Goal: Transaction & Acquisition: Purchase product/service

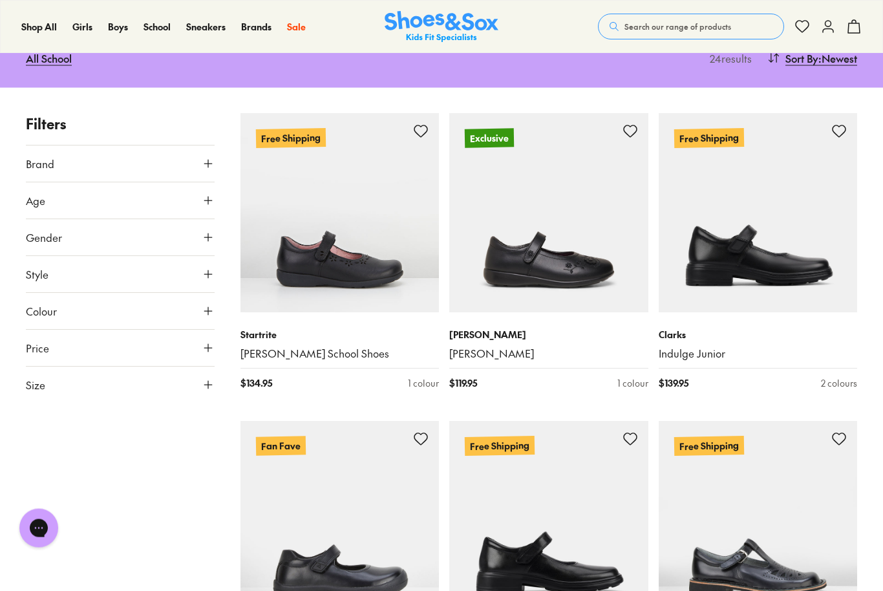
scroll to position [185, 0]
click at [208, 196] on use at bounding box center [208, 200] width 8 height 8
click at [213, 476] on icon at bounding box center [208, 482] width 13 height 13
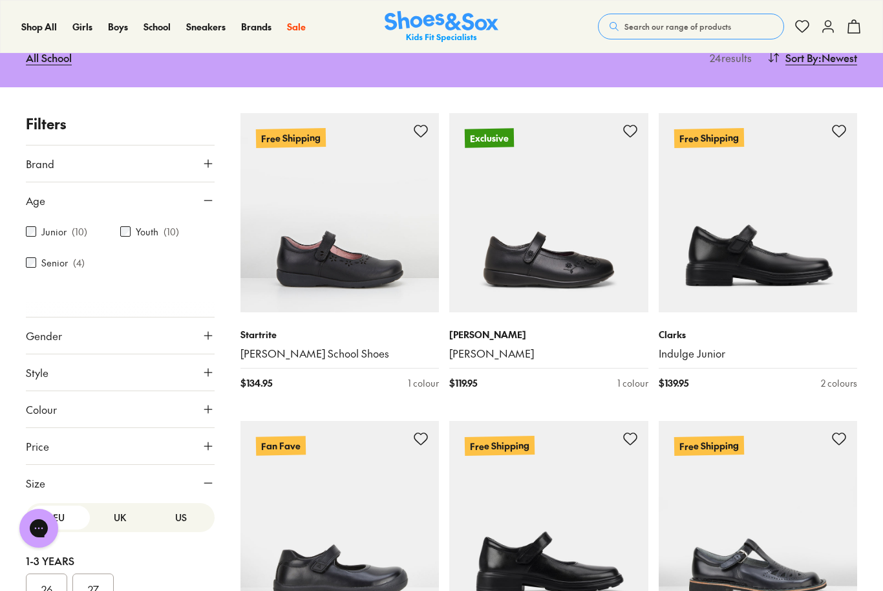
scroll to position [1, 0]
click at [119, 508] on button "UK" at bounding box center [120, 520] width 61 height 24
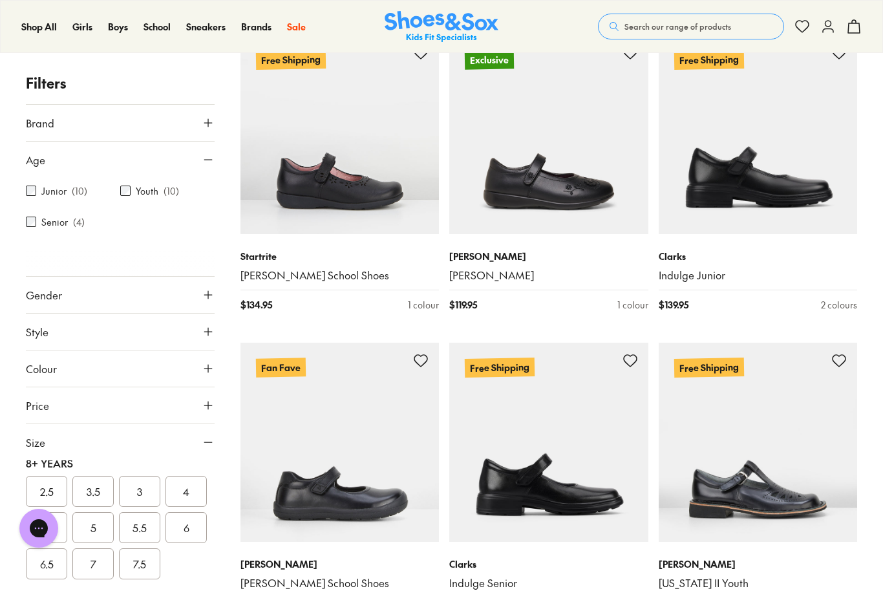
scroll to position [320, 0]
click at [145, 492] on button "3" at bounding box center [139, 490] width 41 height 31
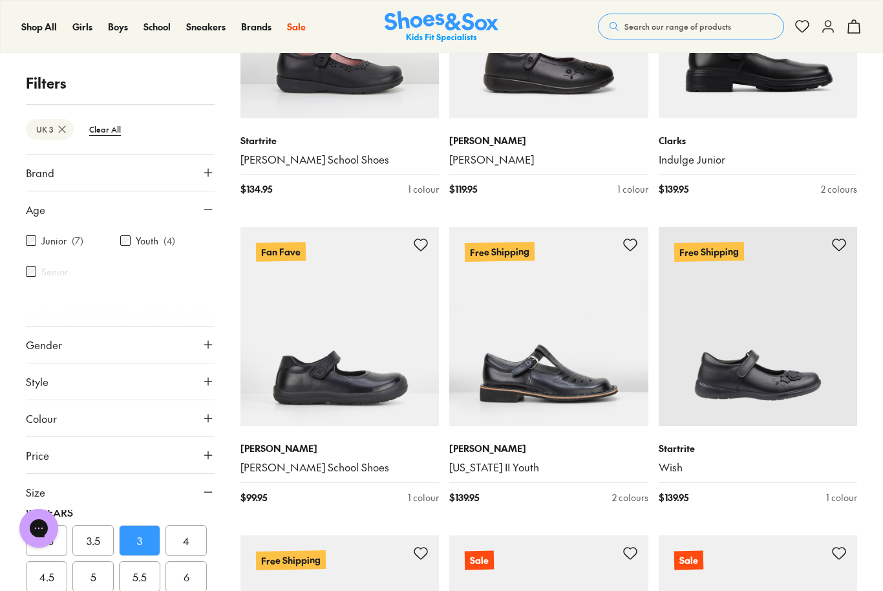
scroll to position [375, 0]
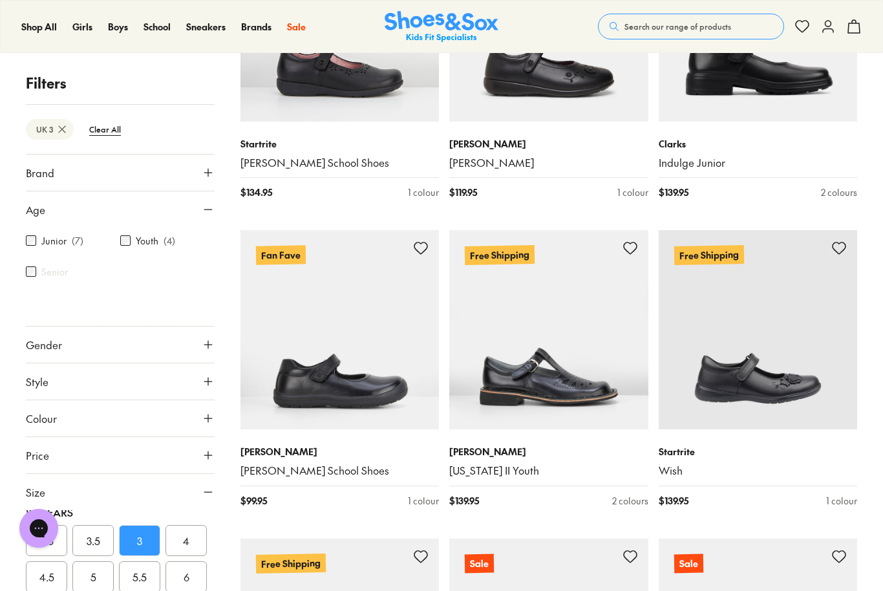
click at [386, 351] on img at bounding box center [339, 329] width 199 height 199
click at [301, 463] on link "[PERSON_NAME] School Shoes" at bounding box center [339, 470] width 199 height 14
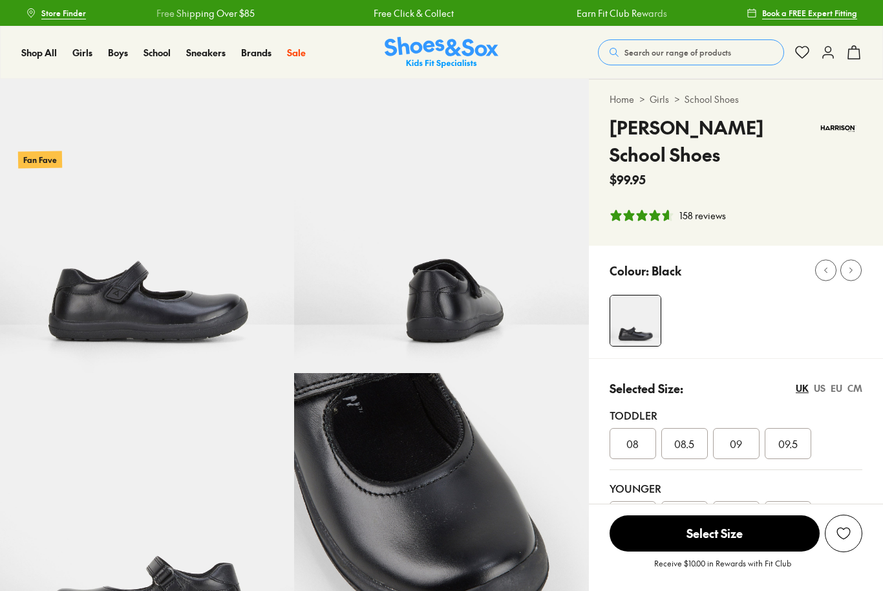
select select "*"
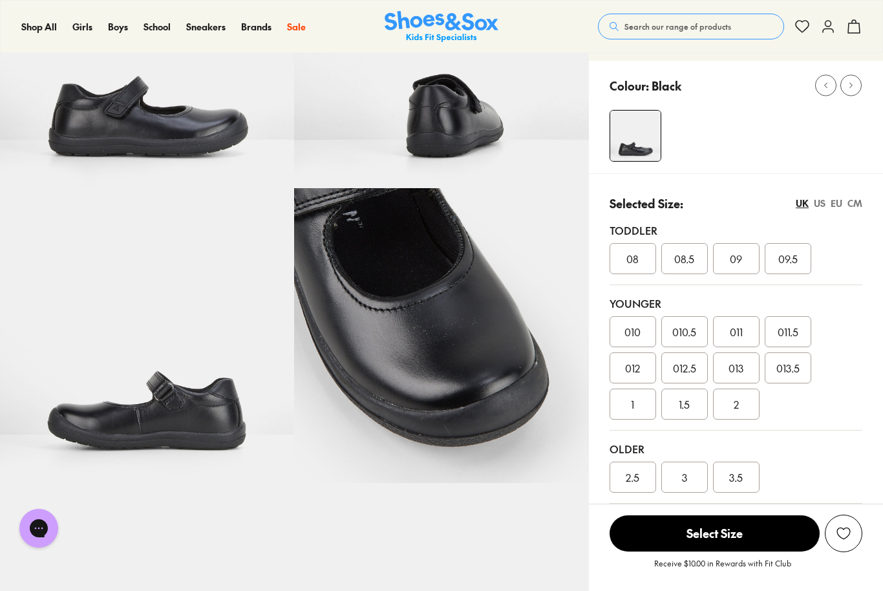
scroll to position [216, 0]
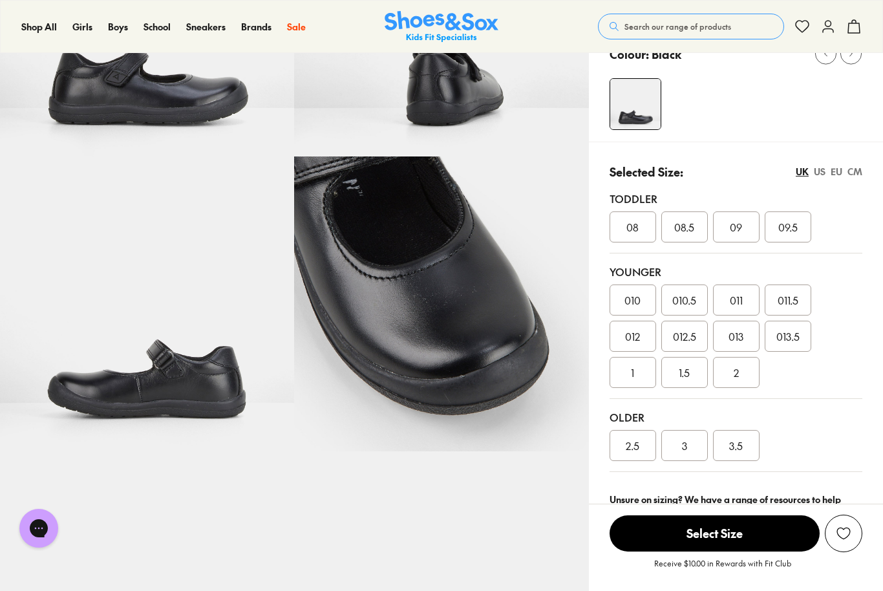
click at [193, 378] on img at bounding box center [147, 303] width 294 height 294
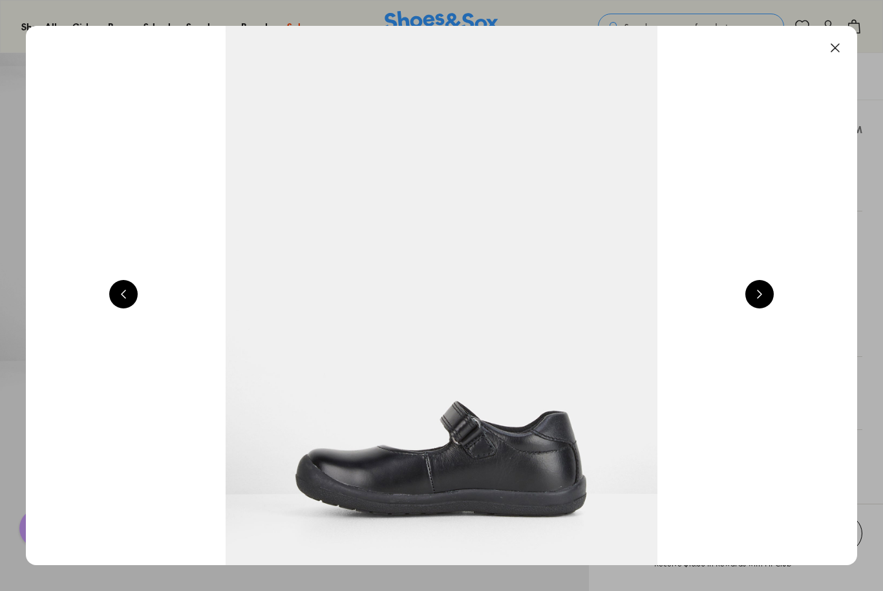
scroll to position [259, 0]
click at [402, 485] on img at bounding box center [441, 295] width 831 height 539
click at [764, 295] on button at bounding box center [759, 294] width 28 height 28
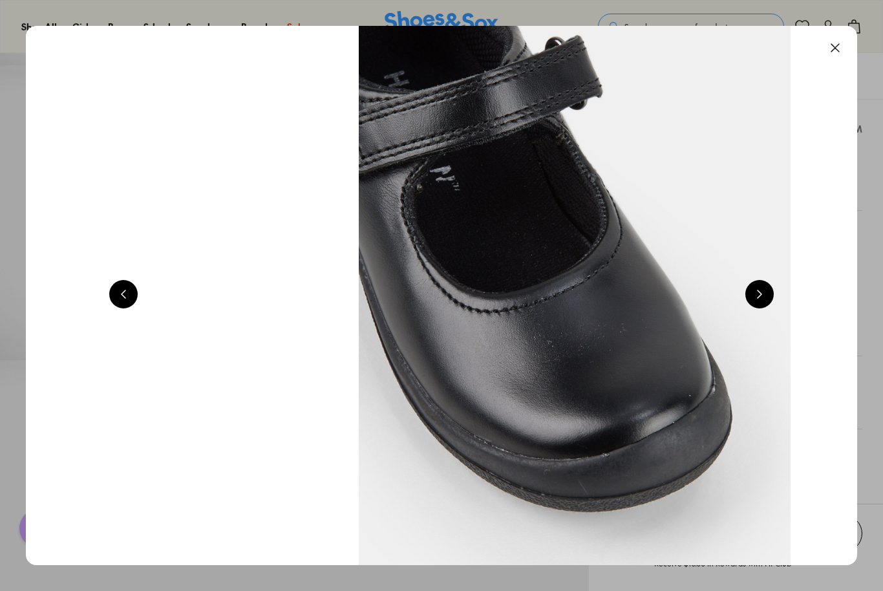
scroll to position [0, 3323]
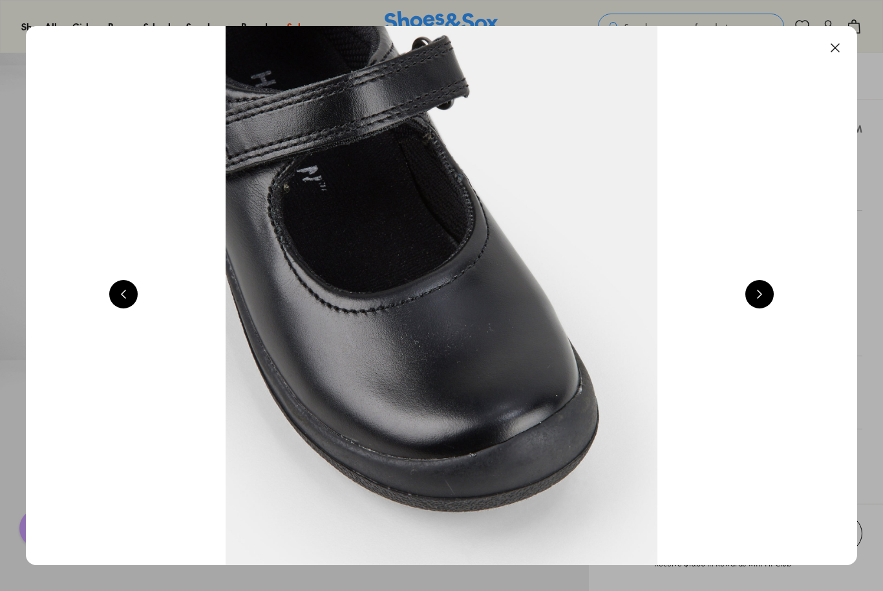
click at [762, 295] on button at bounding box center [759, 294] width 28 height 28
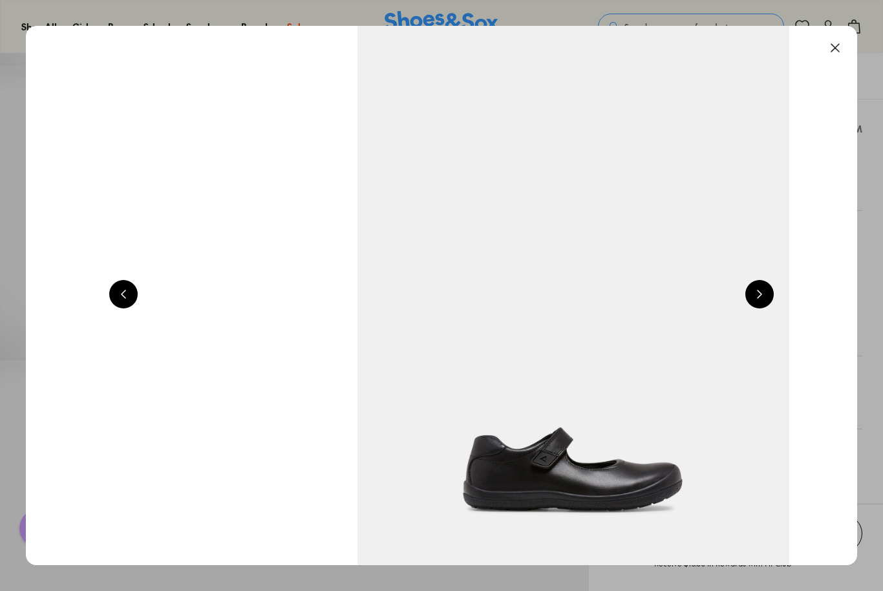
scroll to position [0, 4154]
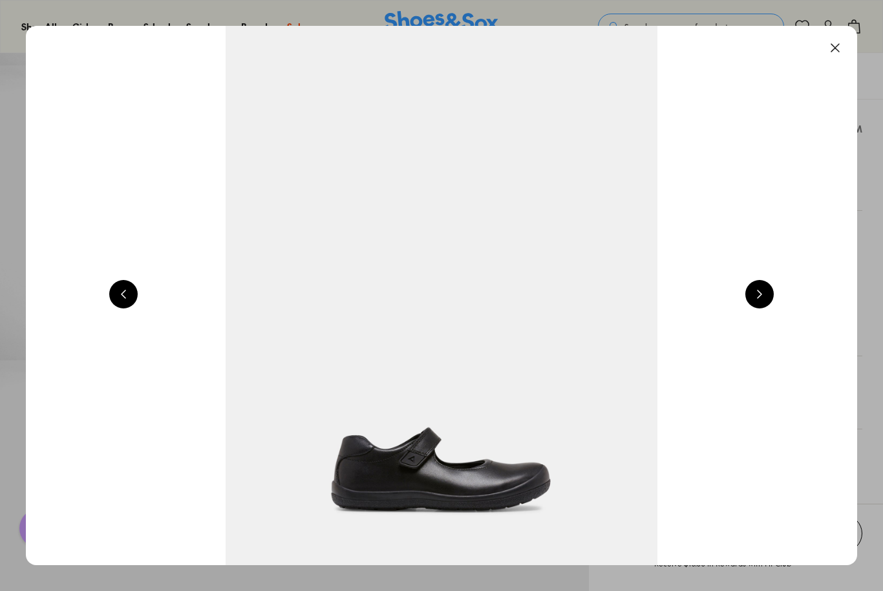
click at [834, 43] on button at bounding box center [835, 48] width 28 height 28
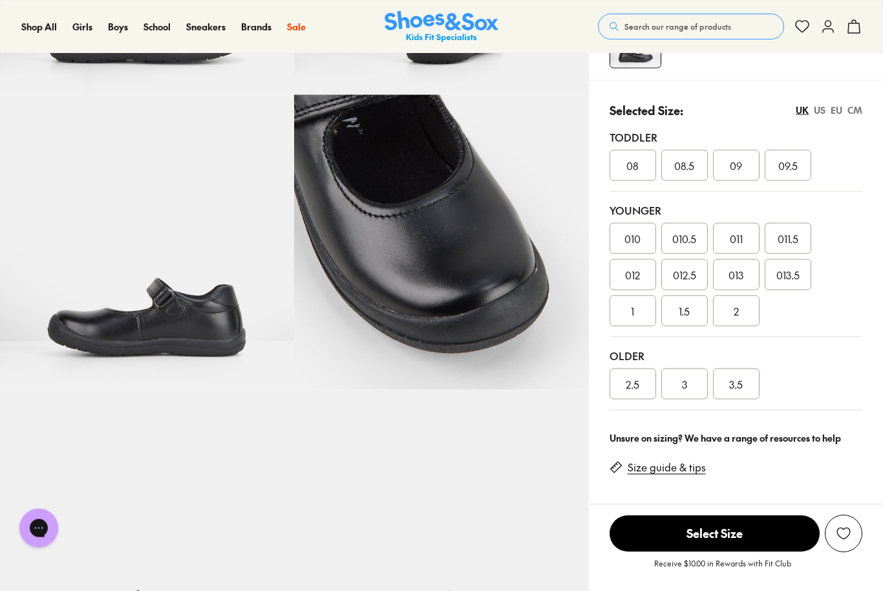
scroll to position [273, 0]
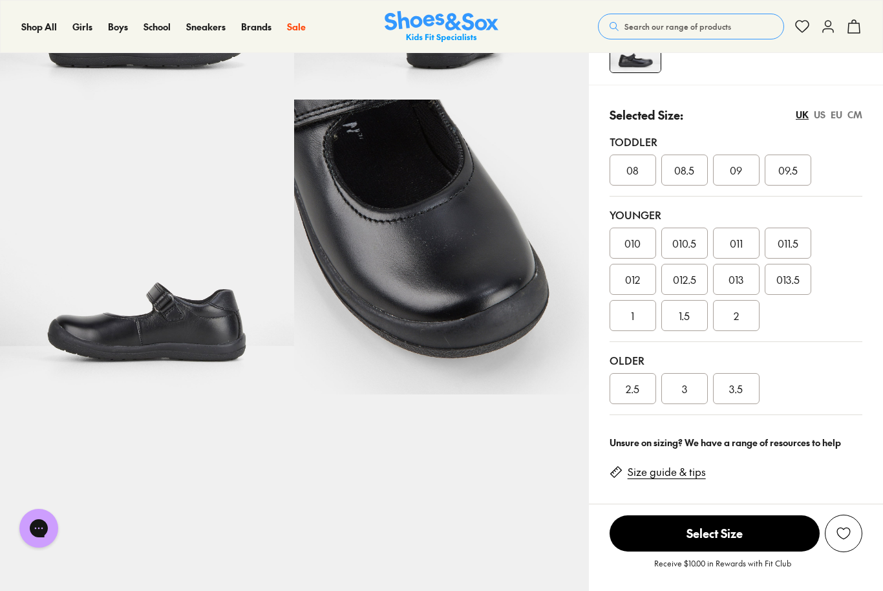
click at [744, 373] on div "3.5" at bounding box center [736, 388] width 47 height 31
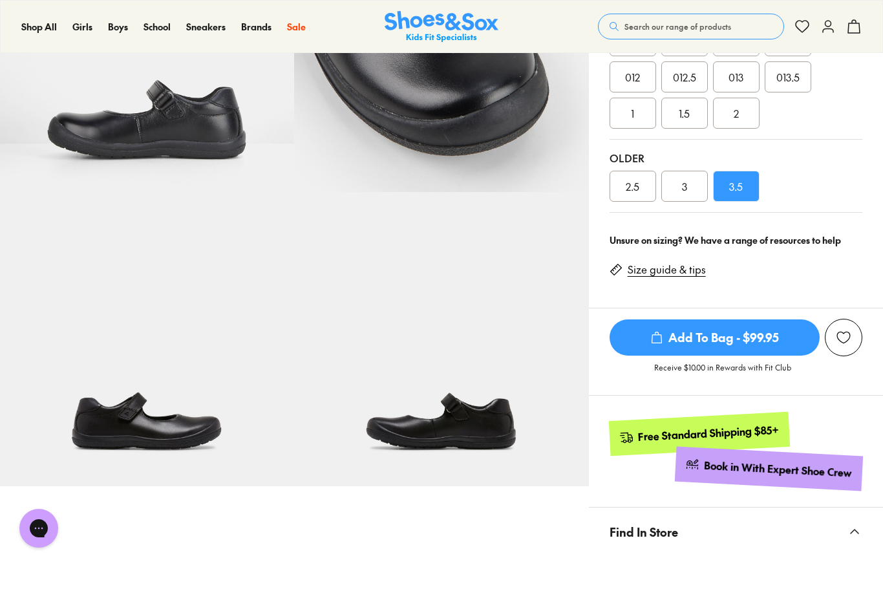
scroll to position [474, 0]
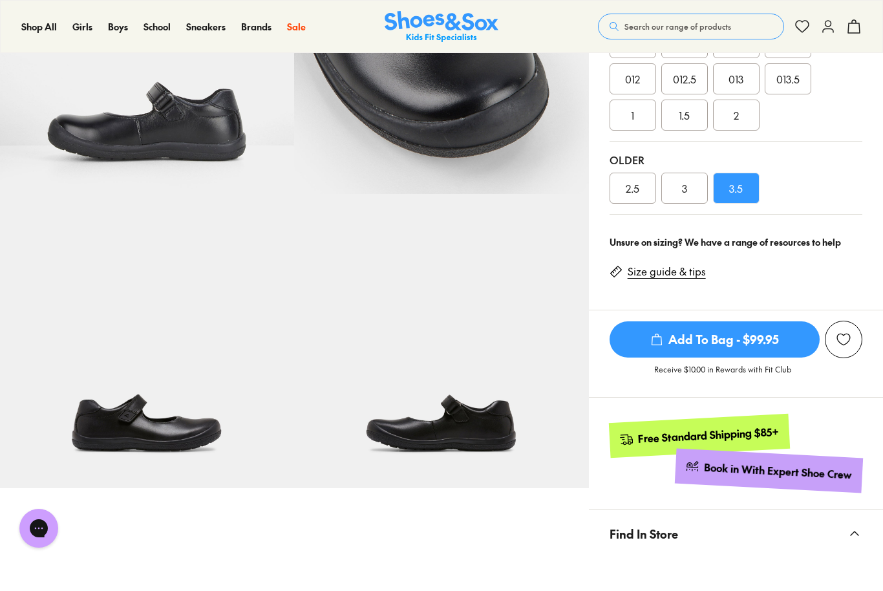
click at [698, 172] on div "3" at bounding box center [684, 187] width 47 height 31
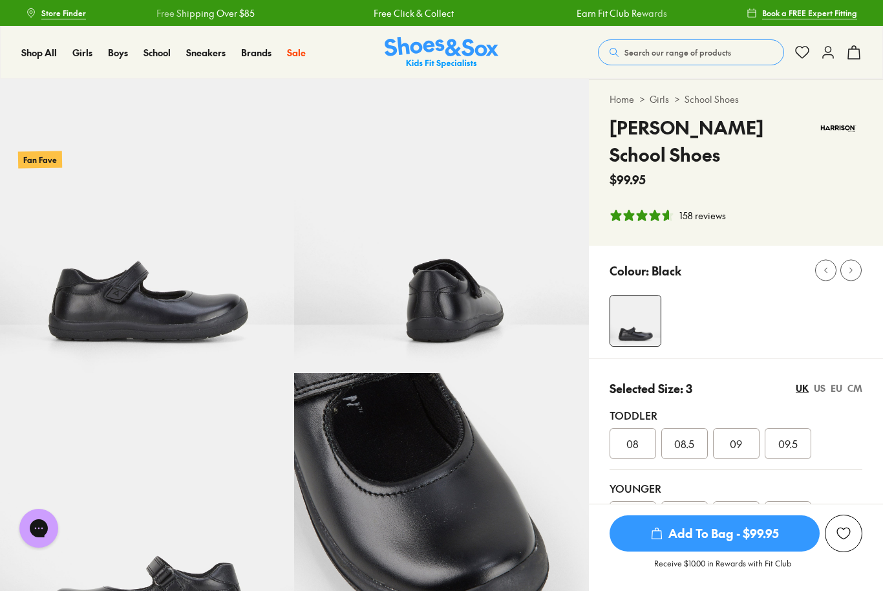
scroll to position [259, 0]
